Goal: Transaction & Acquisition: Obtain resource

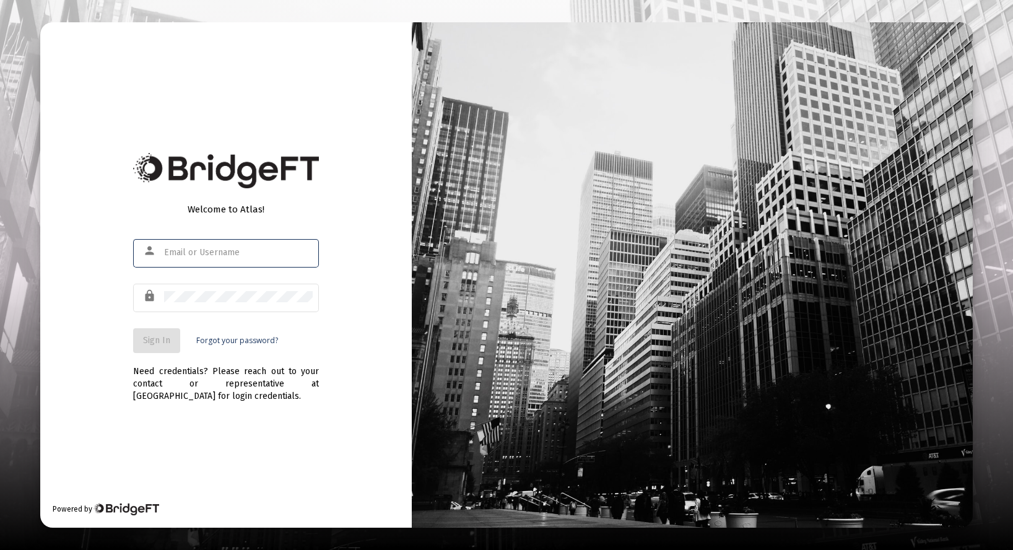
click at [164, 248] on div at bounding box center [164, 248] width 0 height 0
type input "[PERSON_NAME][EMAIL_ADDRESS][DOMAIN_NAME]"
click at [141, 344] on button "Sign In" at bounding box center [156, 340] width 47 height 25
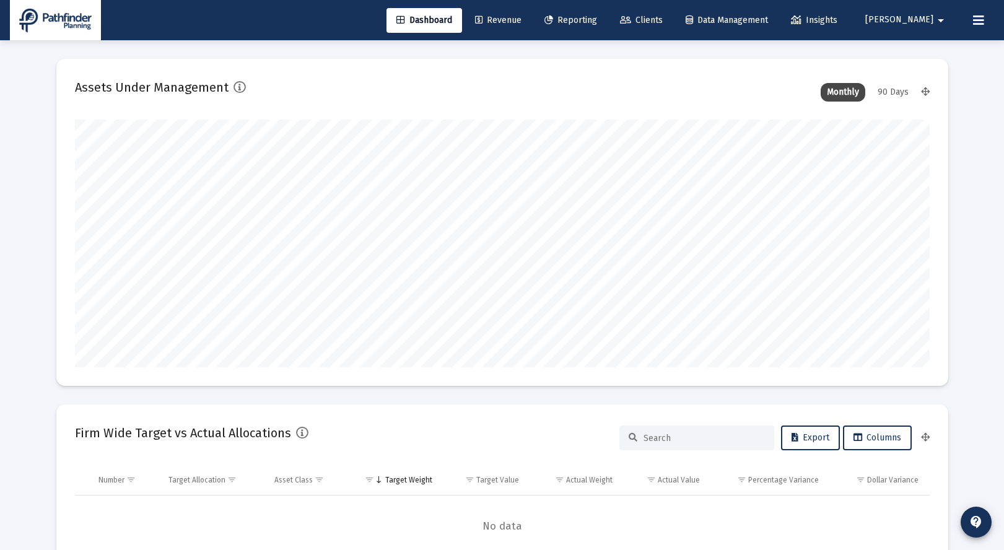
type input "[DATE]"
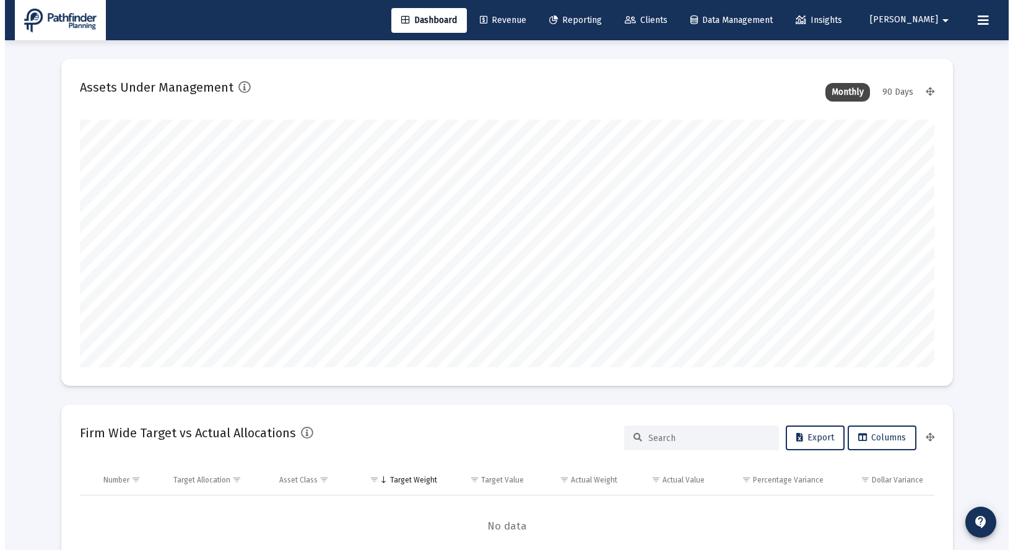
scroll to position [248, 399]
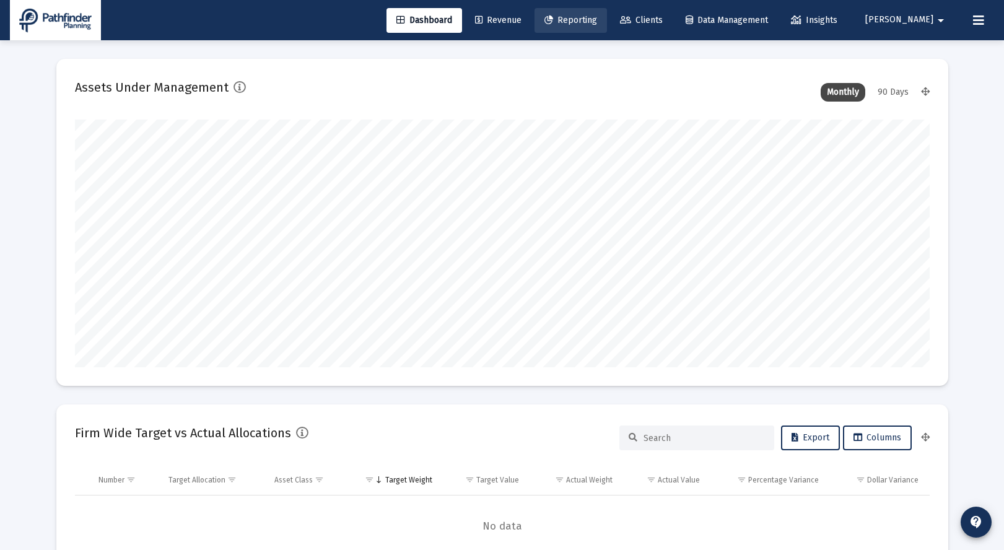
click at [597, 21] on span "Reporting" at bounding box center [570, 20] width 53 height 11
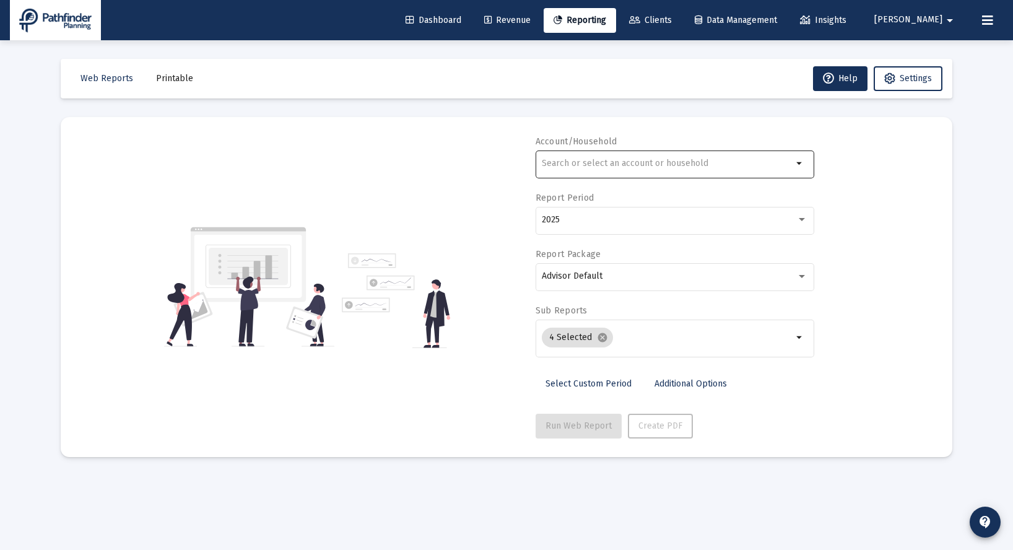
click at [748, 168] on input "text" at bounding box center [667, 164] width 251 height 10
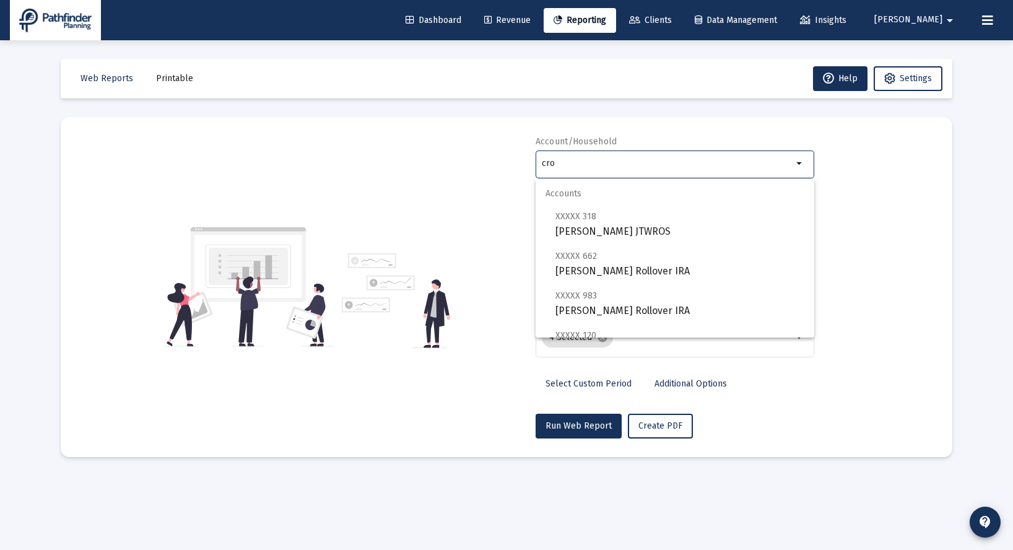
scroll to position [277, 0]
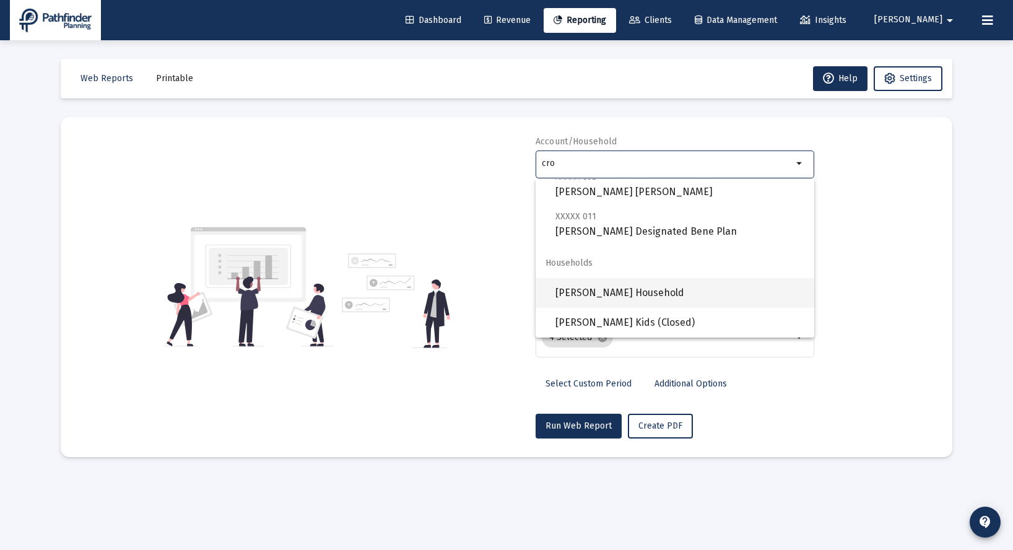
click at [645, 289] on span "[PERSON_NAME] Household" at bounding box center [679, 293] width 249 height 30
type input "[PERSON_NAME] Household"
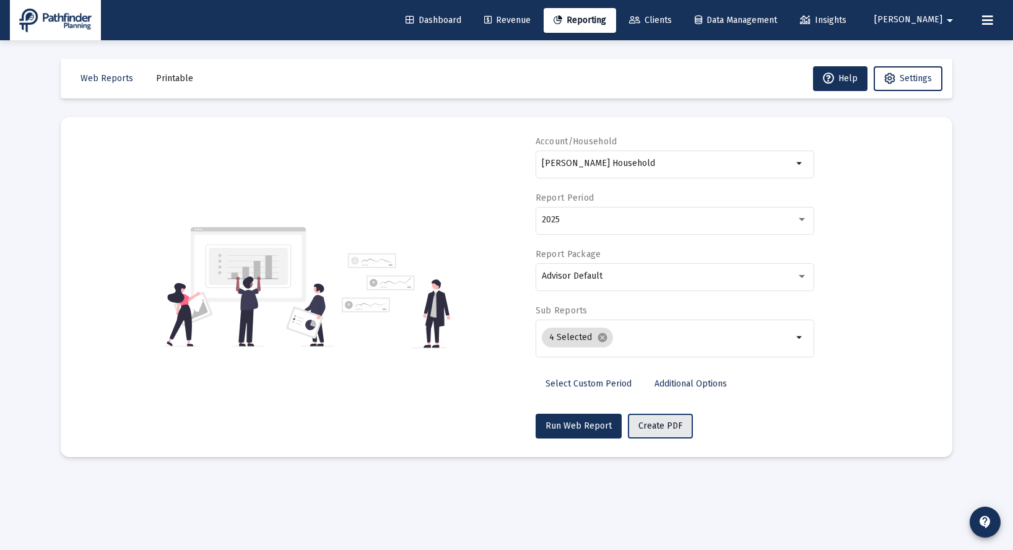
click at [665, 428] on span "Create PDF" at bounding box center [660, 425] width 44 height 11
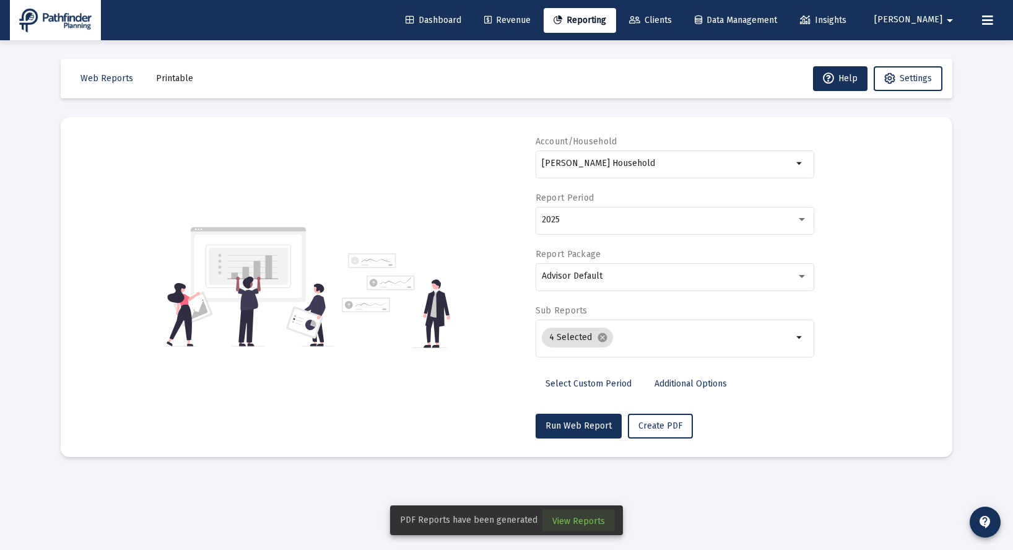
click at [580, 521] on span "View Reports" at bounding box center [578, 521] width 53 height 11
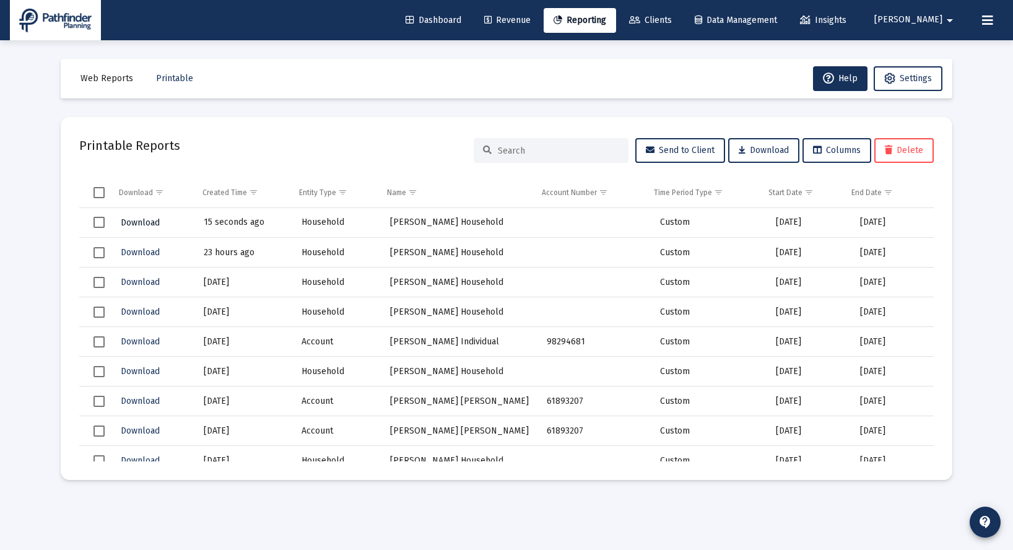
click at [132, 222] on span "Download" at bounding box center [140, 222] width 39 height 11
